Goal: Find specific page/section: Find specific page/section

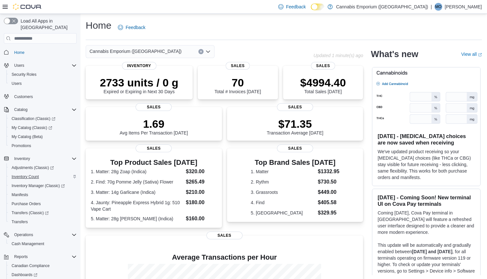
scroll to position [2, 0]
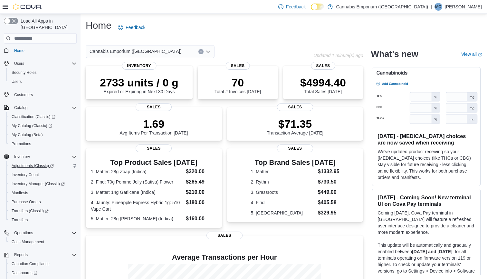
click at [41, 163] on span "Adjustments (Classic)" at bounding box center [33, 165] width 42 height 5
